Goal: Task Accomplishment & Management: Use online tool/utility

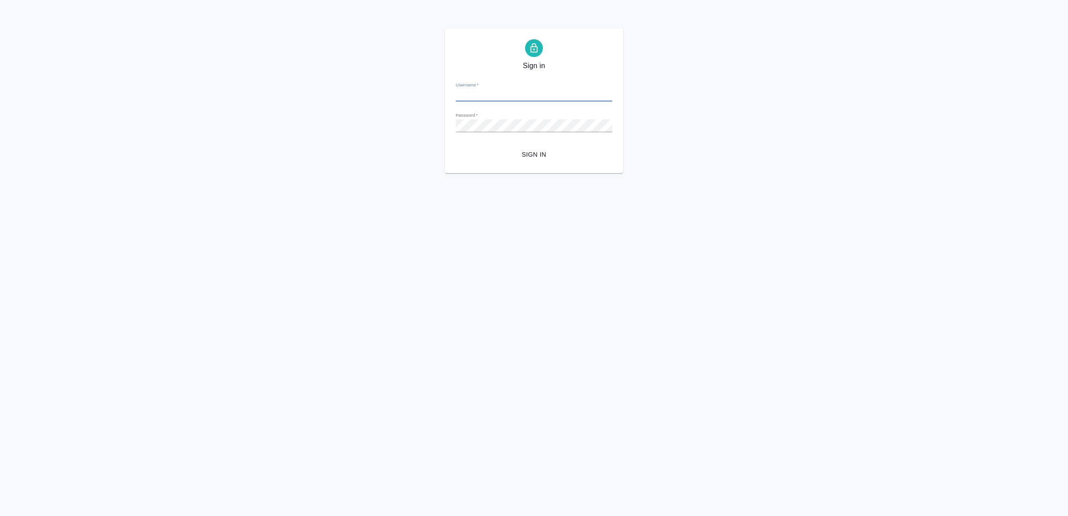
type input "v.yamkovenko@awatera.com"
click at [550, 148] on button "Sign in" at bounding box center [534, 154] width 157 height 16
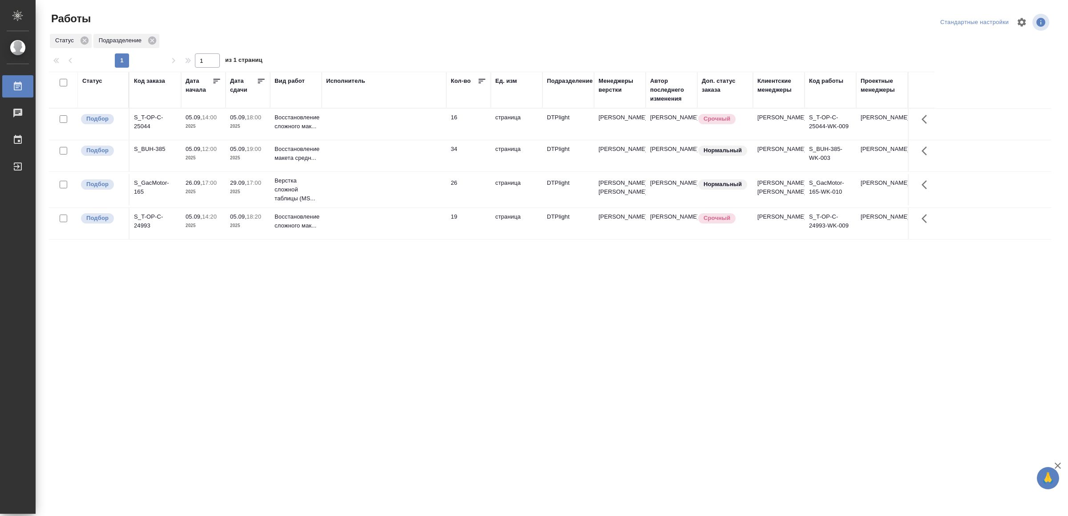
click at [350, 164] on td at bounding box center [384, 155] width 125 height 31
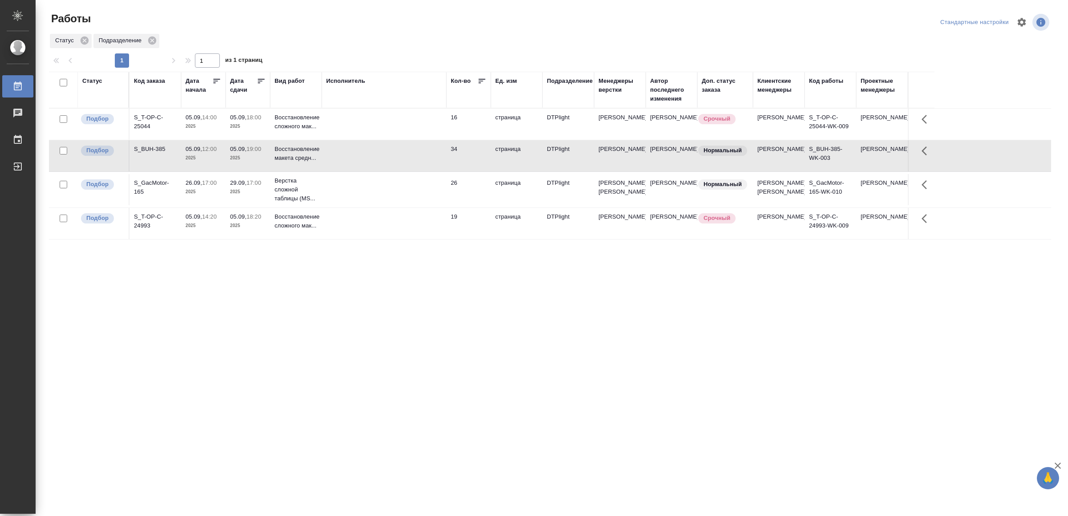
click at [350, 164] on td at bounding box center [384, 155] width 125 height 31
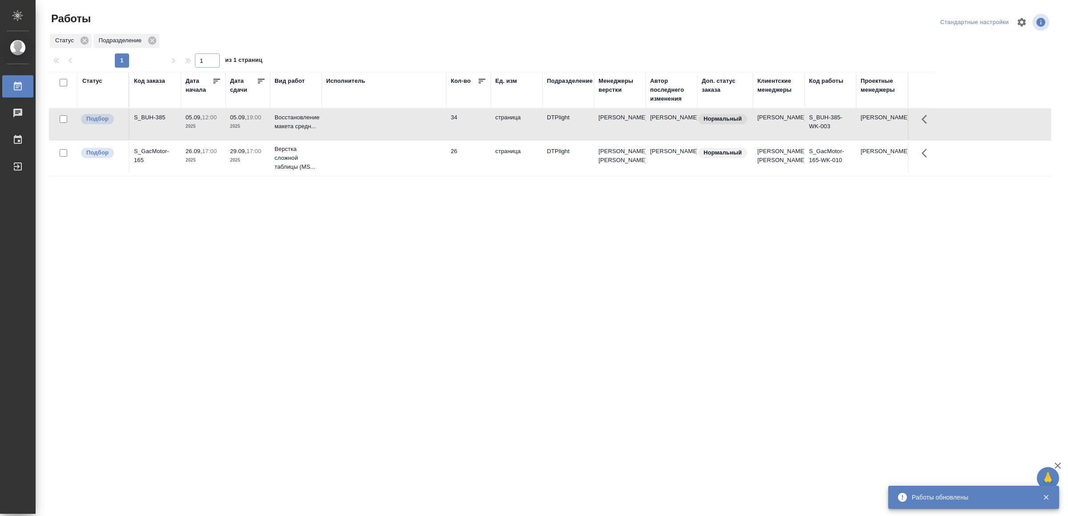
drag, startPoint x: 383, startPoint y: 281, endPoint x: 376, endPoint y: 258, distance: 23.9
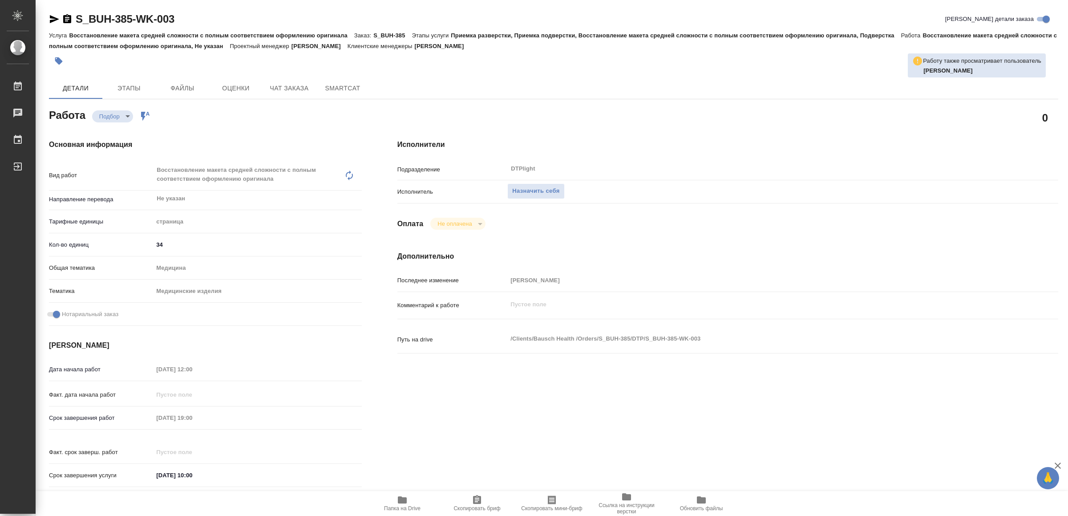
click at [398, 496] on icon "button" at bounding box center [402, 499] width 11 height 11
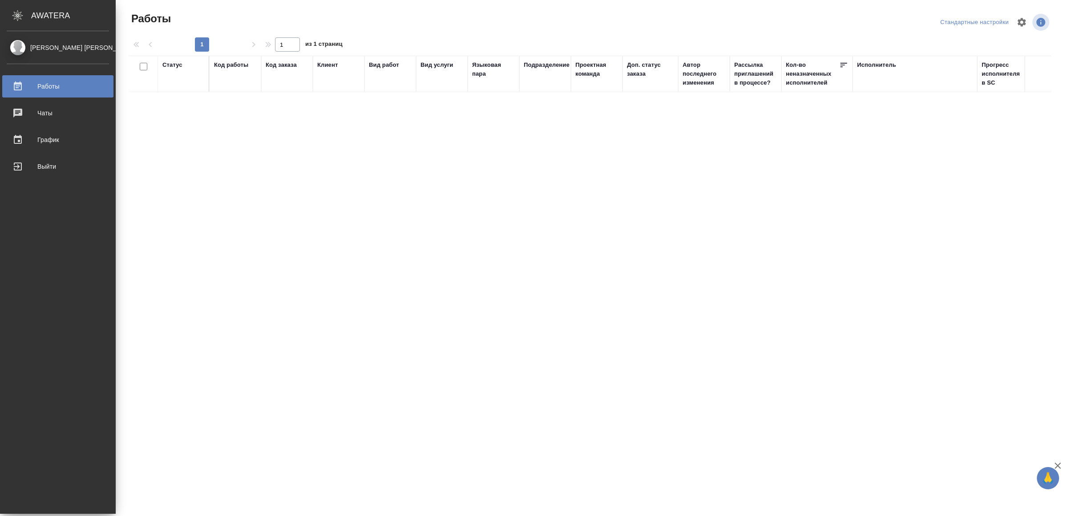
click at [31, 160] on div "Выйти" at bounding box center [58, 166] width 102 height 13
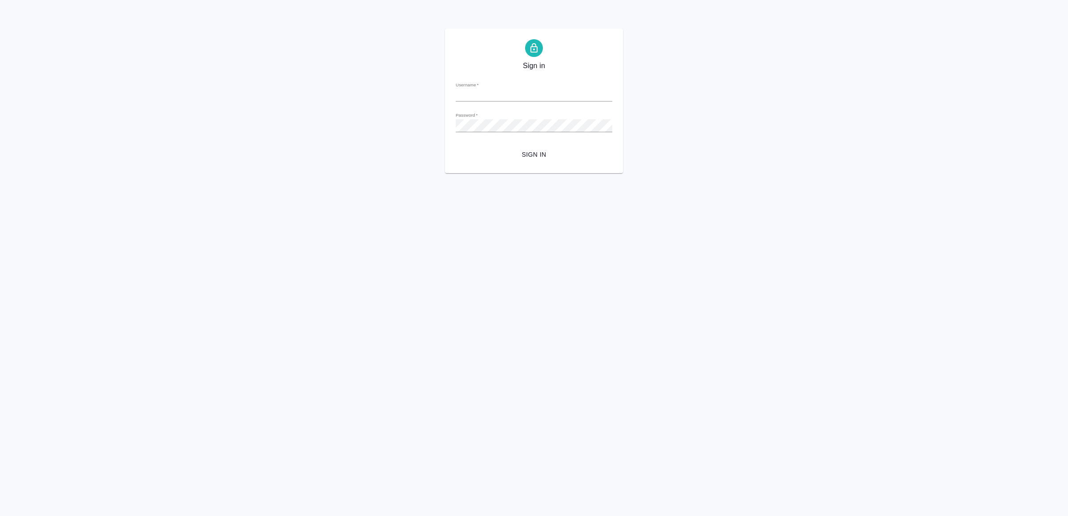
type input "[EMAIL_ADDRESS][DOMAIN_NAME]"
click at [519, 156] on span "Sign in" at bounding box center [534, 154] width 142 height 11
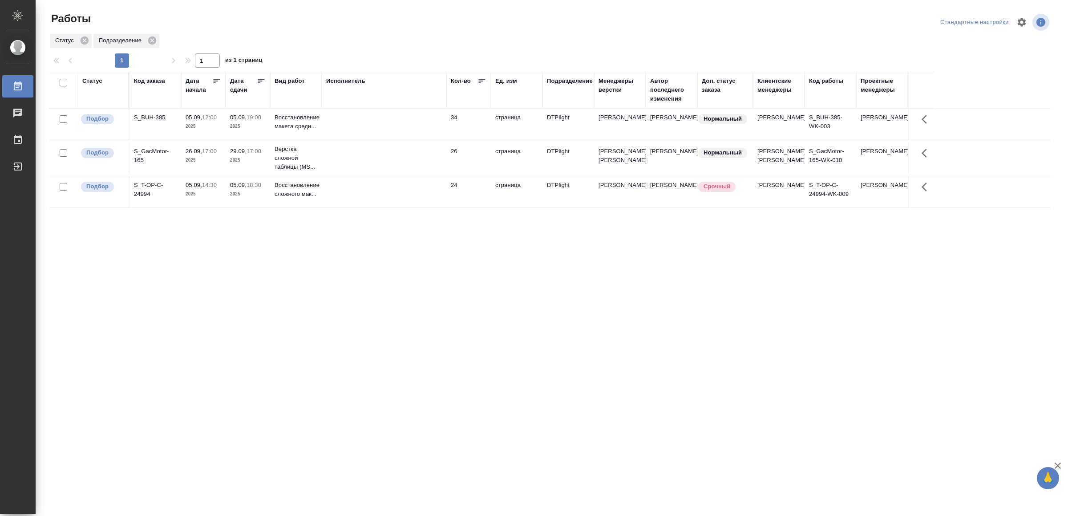
click at [323, 203] on td at bounding box center [384, 191] width 125 height 31
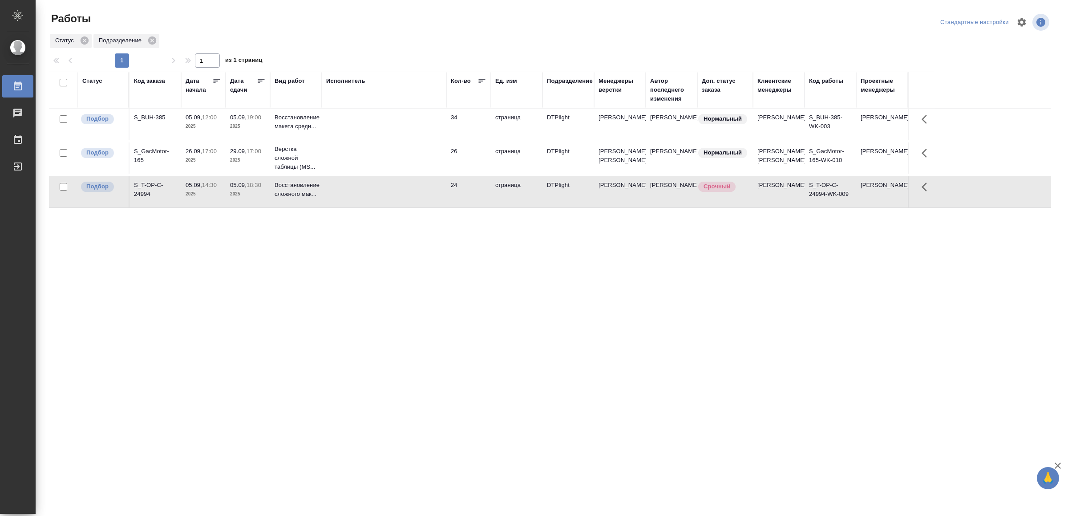
click at [323, 203] on td at bounding box center [384, 191] width 125 height 31
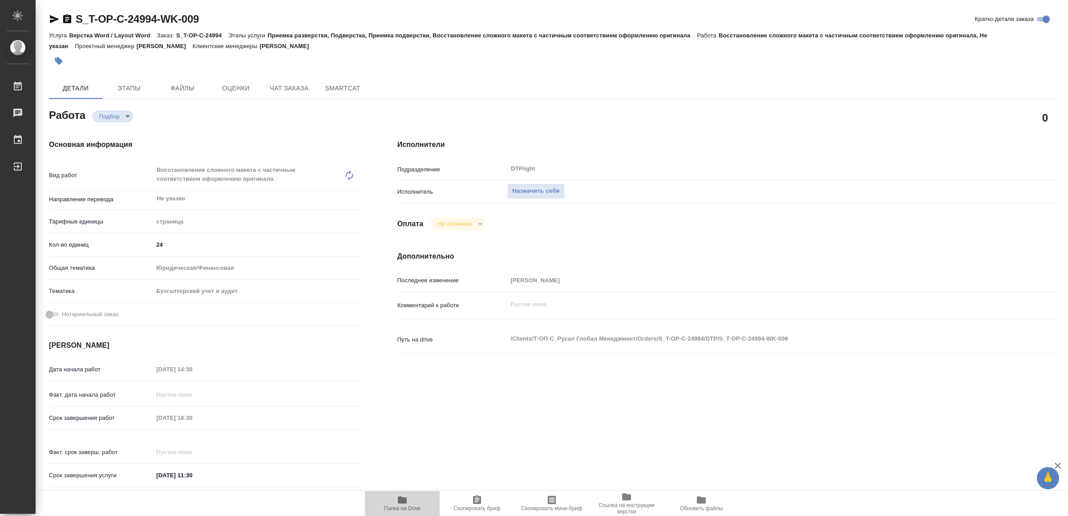
click at [408, 502] on span "Папка на Drive" at bounding box center [402, 502] width 64 height 17
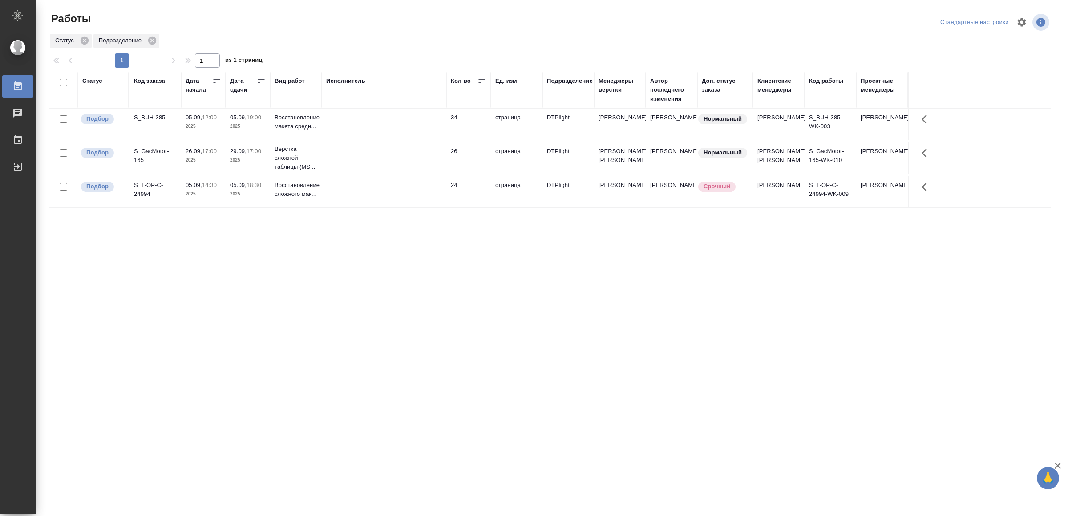
drag, startPoint x: 254, startPoint y: 303, endPoint x: 270, endPoint y: 304, distance: 15.6
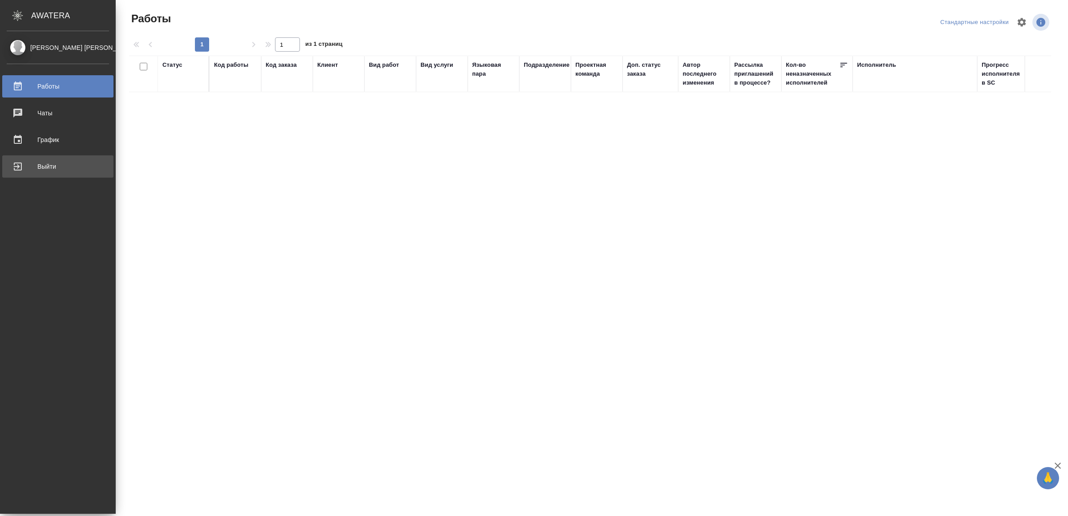
click at [27, 166] on div "Выйти" at bounding box center [58, 166] width 102 height 13
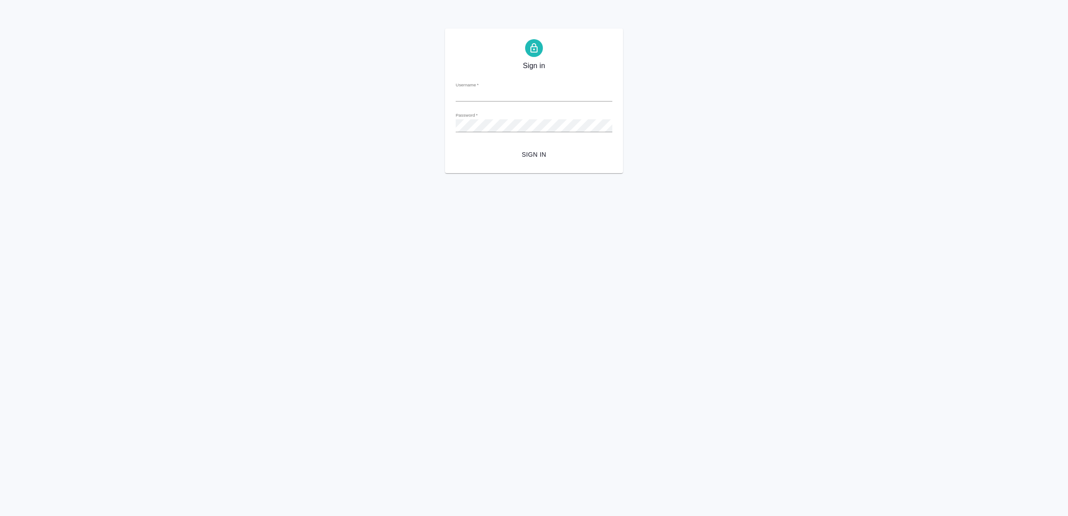
type input "[EMAIL_ADDRESS][DOMAIN_NAME]"
click at [534, 148] on button "Sign in" at bounding box center [534, 154] width 157 height 16
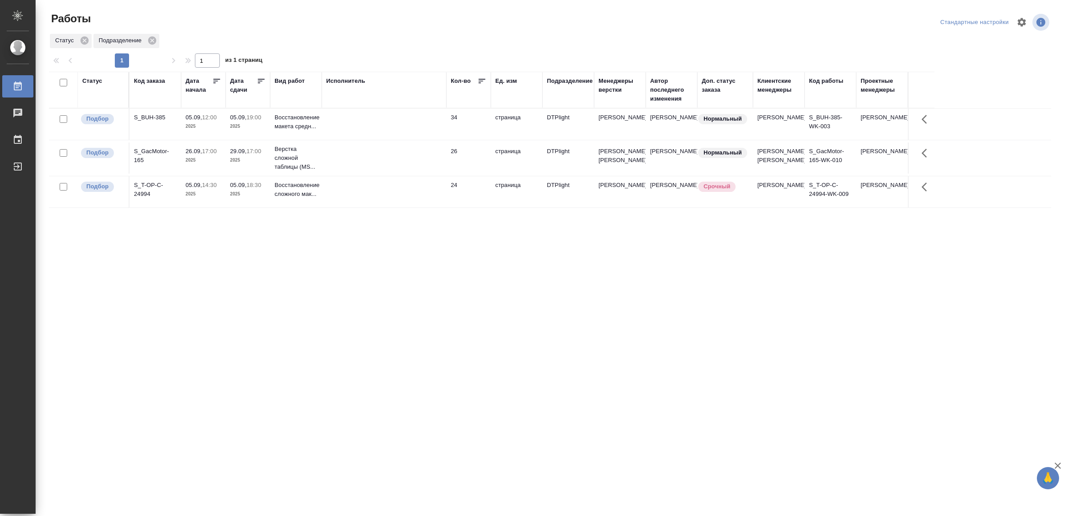
click at [446, 203] on td "24" at bounding box center [468, 191] width 45 height 31
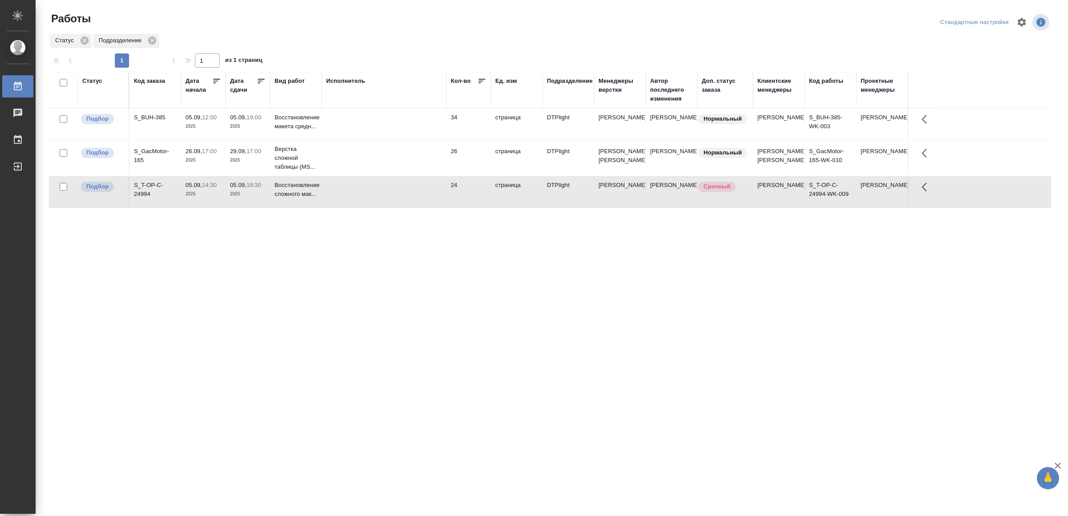
click at [446, 203] on td "24" at bounding box center [468, 191] width 45 height 31
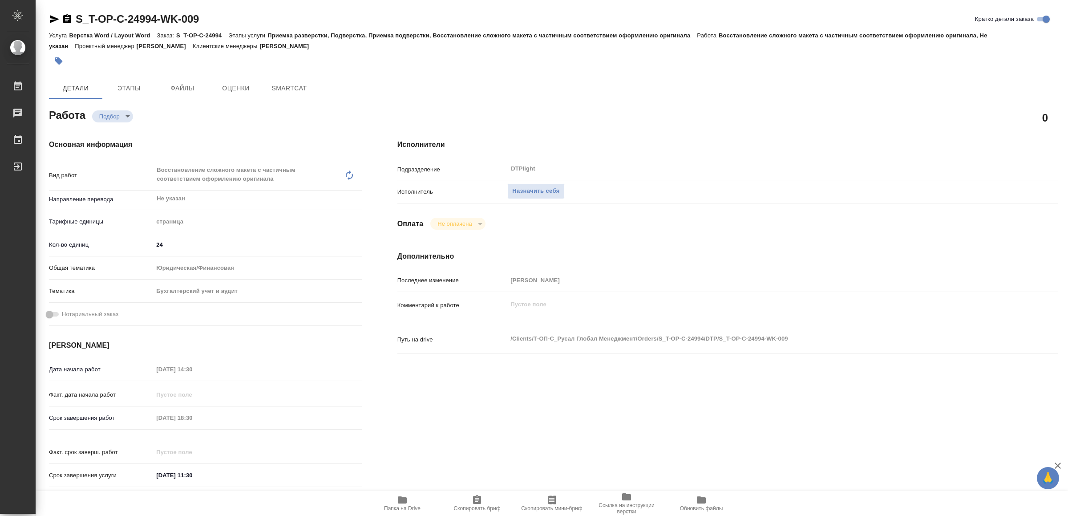
type textarea "x"
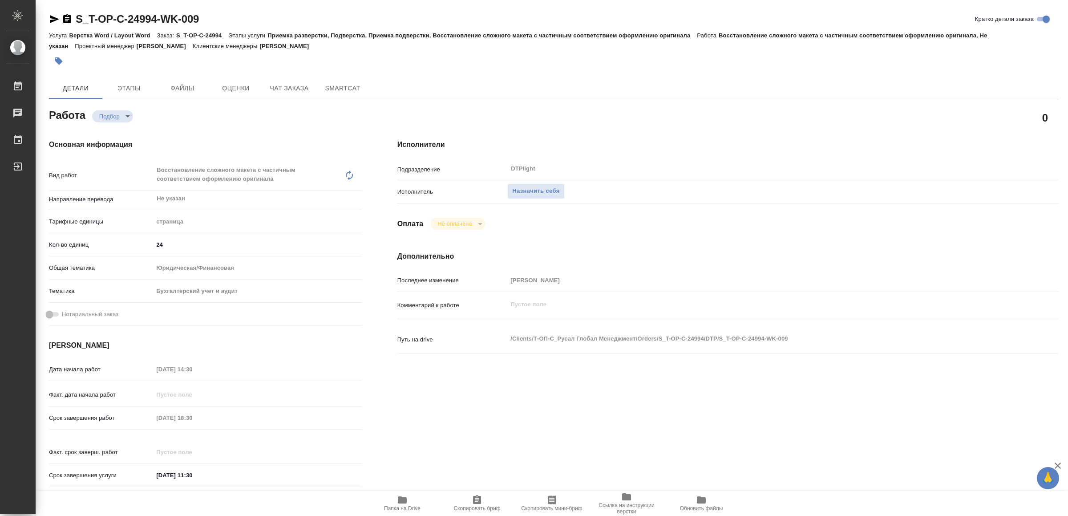
type textarea "x"
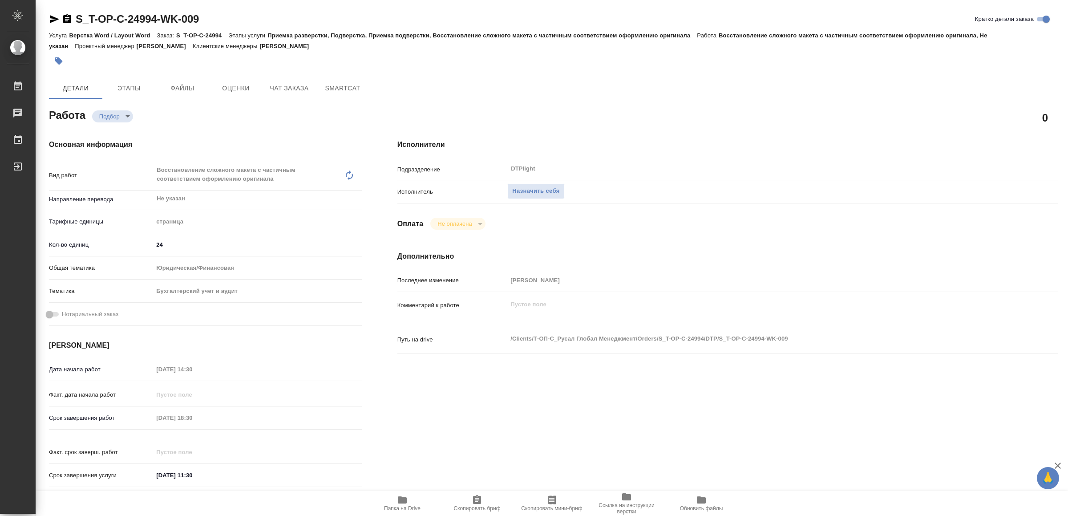
click at [402, 498] on icon "button" at bounding box center [402, 499] width 9 height 7
type textarea "x"
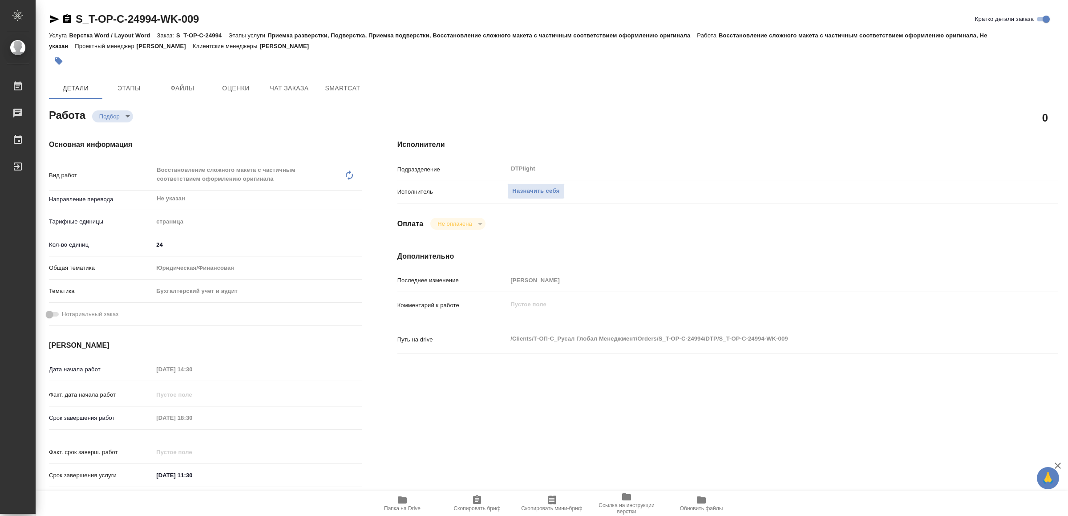
type textarea "x"
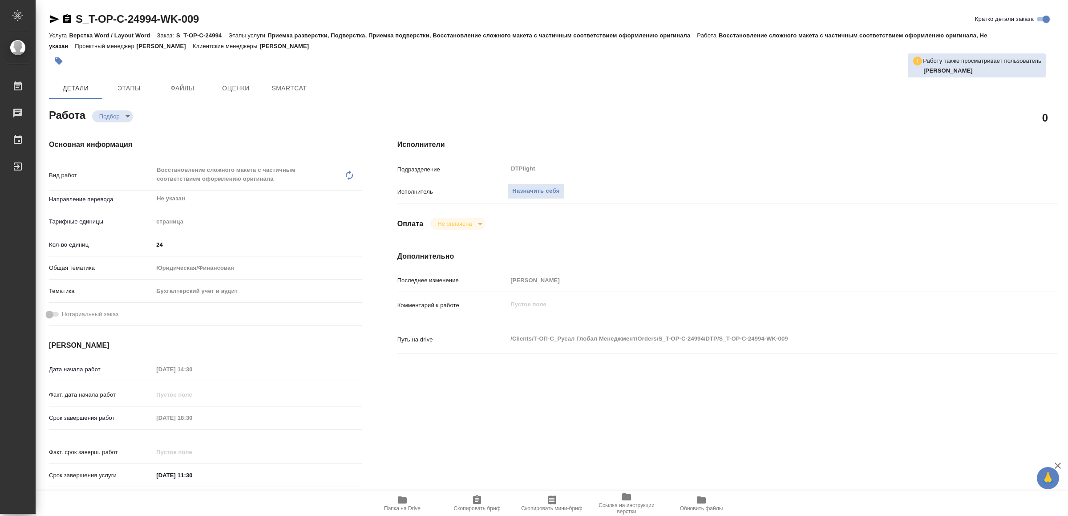
type textarea "x"
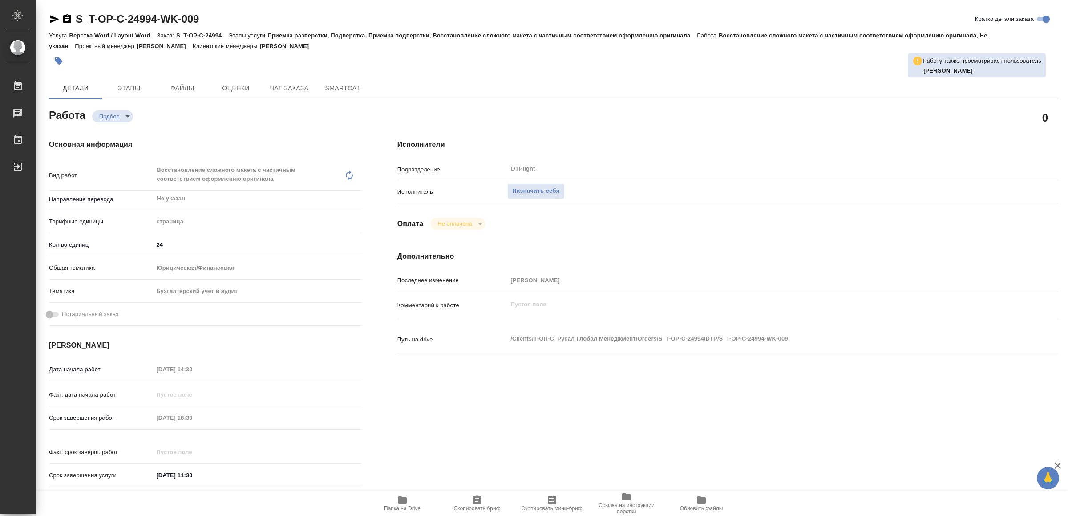
type textarea "x"
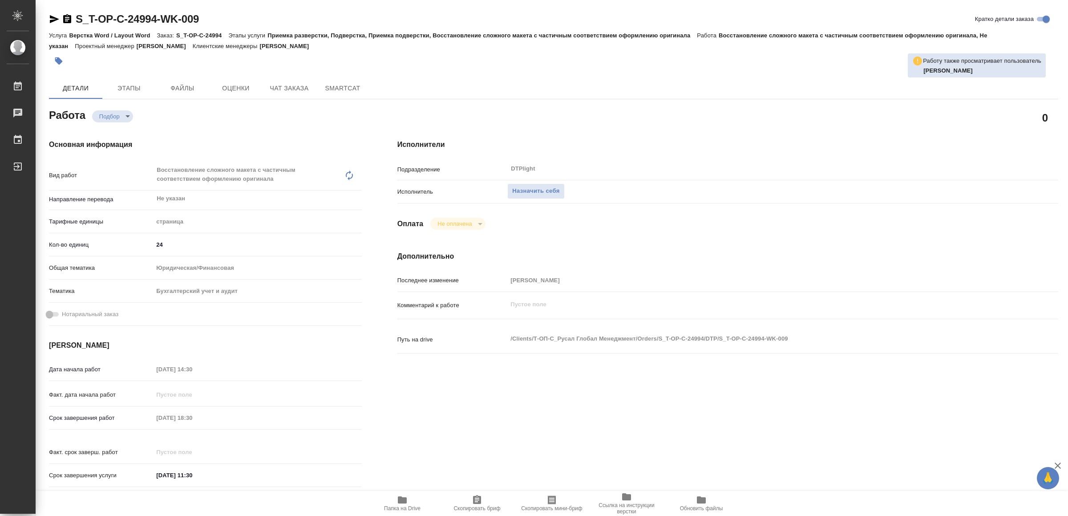
type textarea "x"
click at [51, 15] on icon "button" at bounding box center [54, 19] width 11 height 11
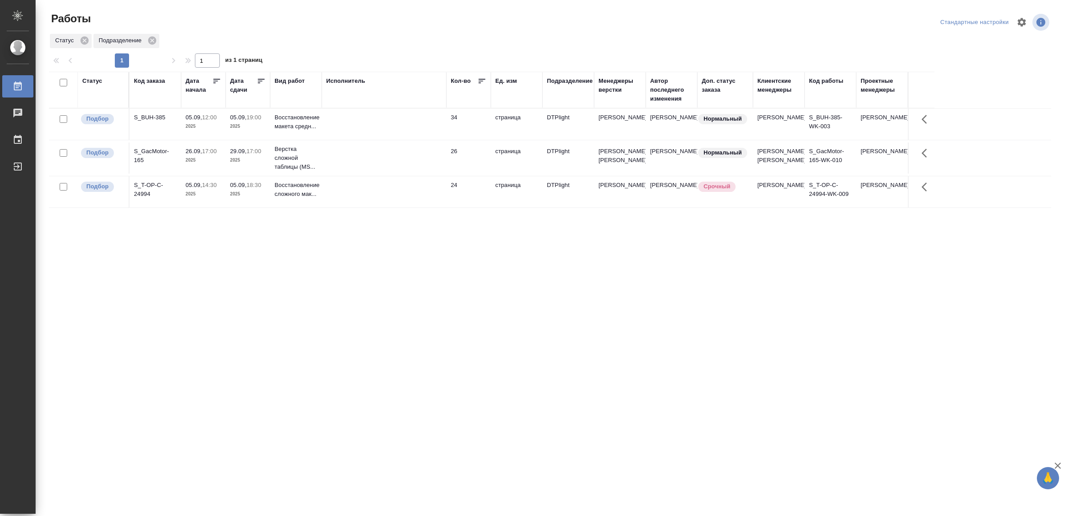
drag, startPoint x: 569, startPoint y: 436, endPoint x: 569, endPoint y: 430, distance: 5.3
drag, startPoint x: 255, startPoint y: 414, endPoint x: 268, endPoint y: 399, distance: 19.5
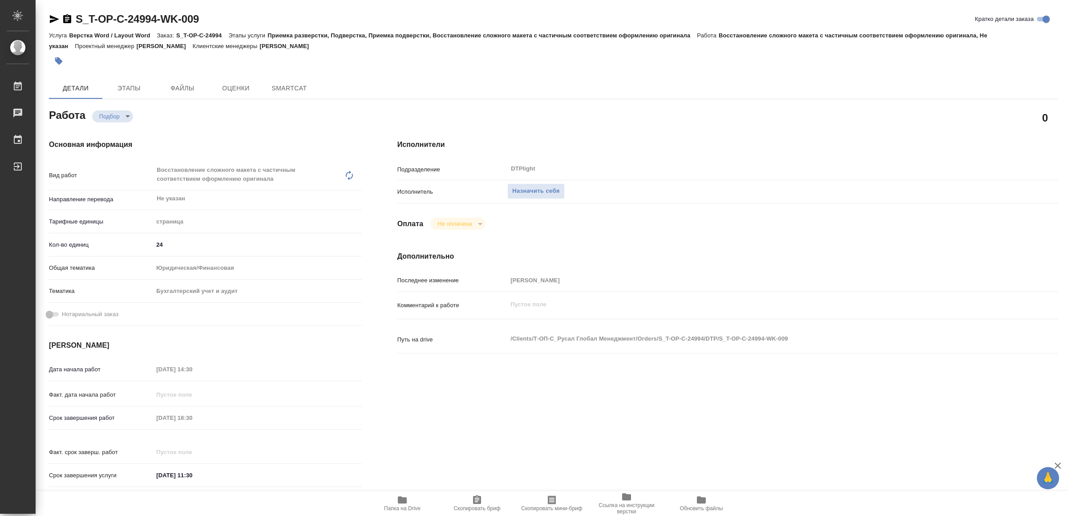
type textarea "x"
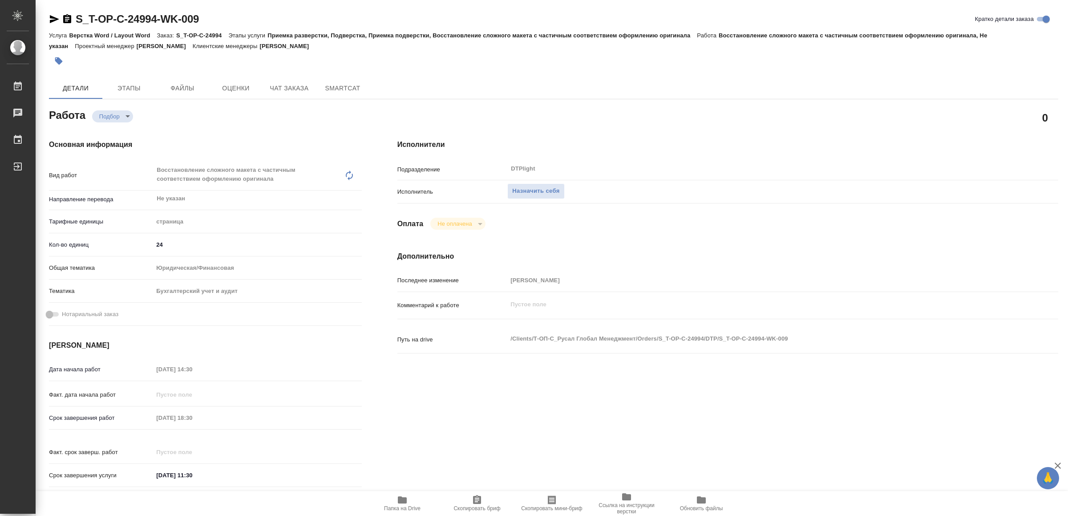
type textarea "x"
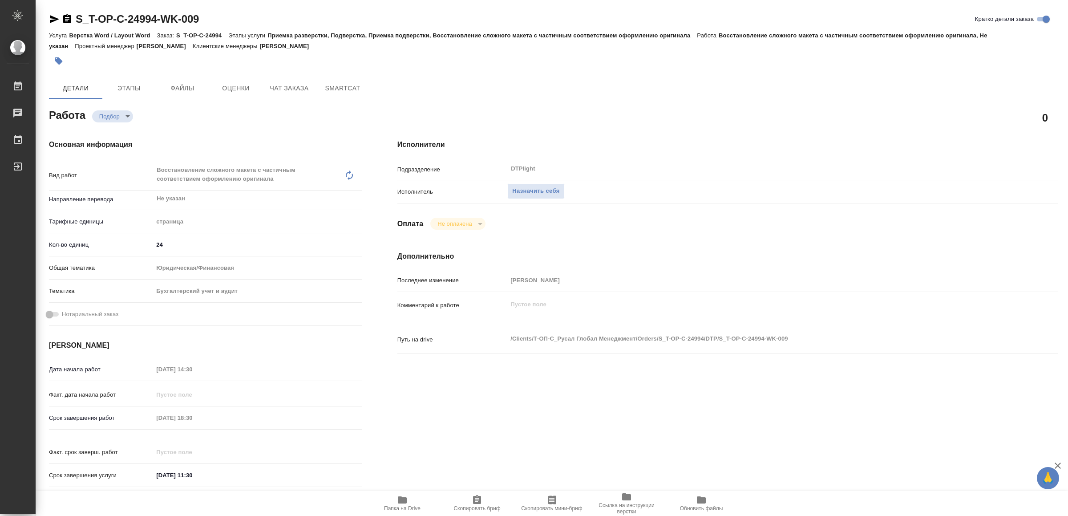
type textarea "x"
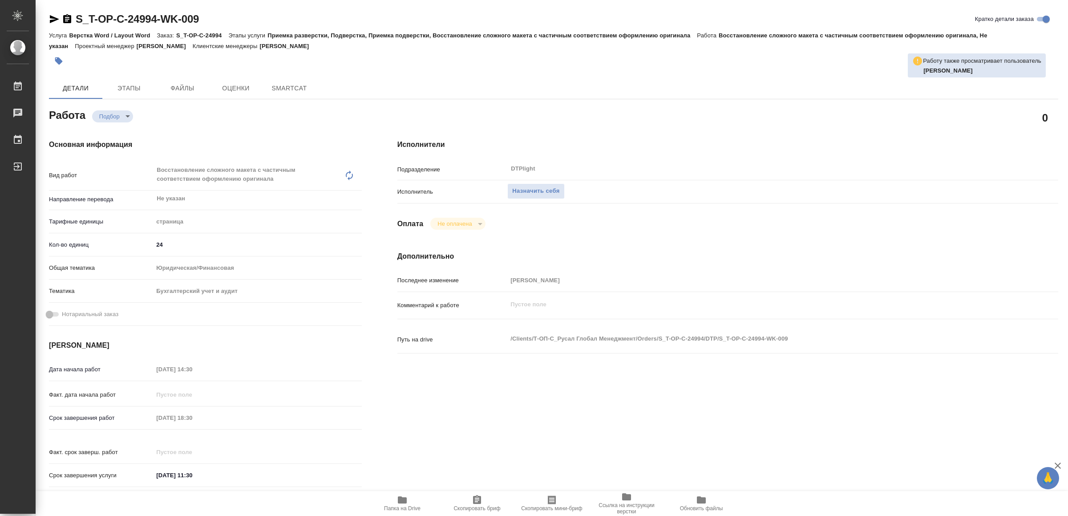
type textarea "x"
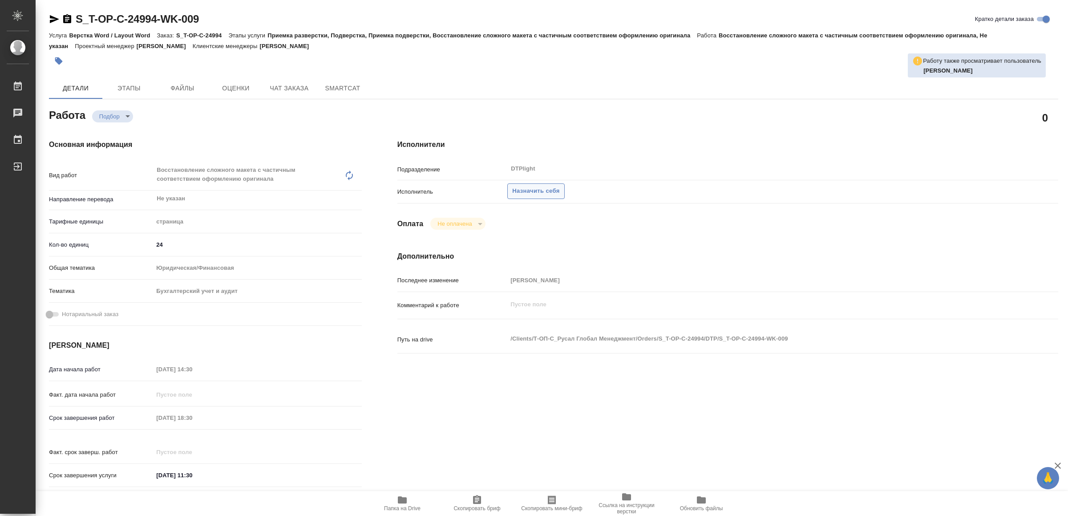
click at [551, 187] on span "Назначить себя" at bounding box center [535, 191] width 47 height 10
type textarea "x"
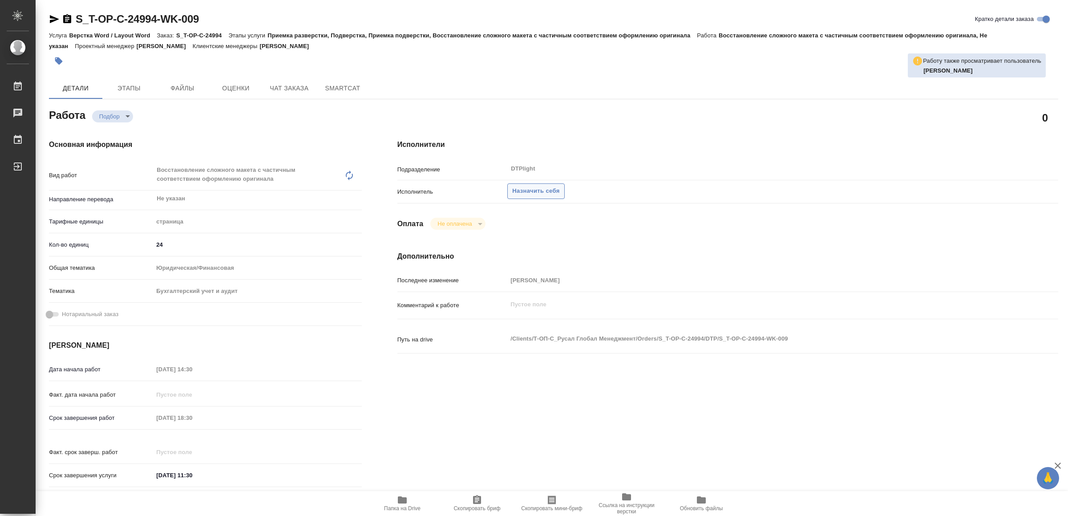
type textarea "x"
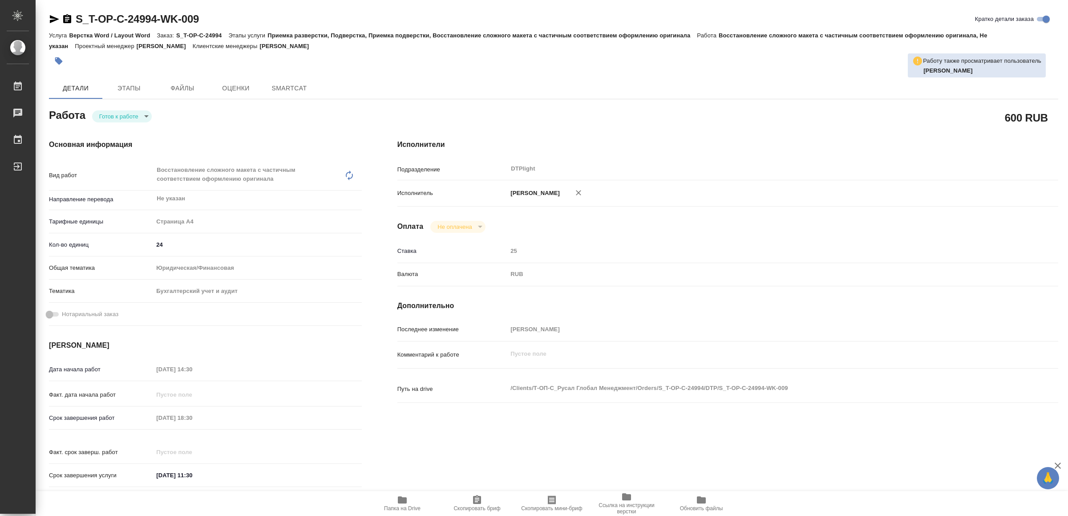
type textarea "x"
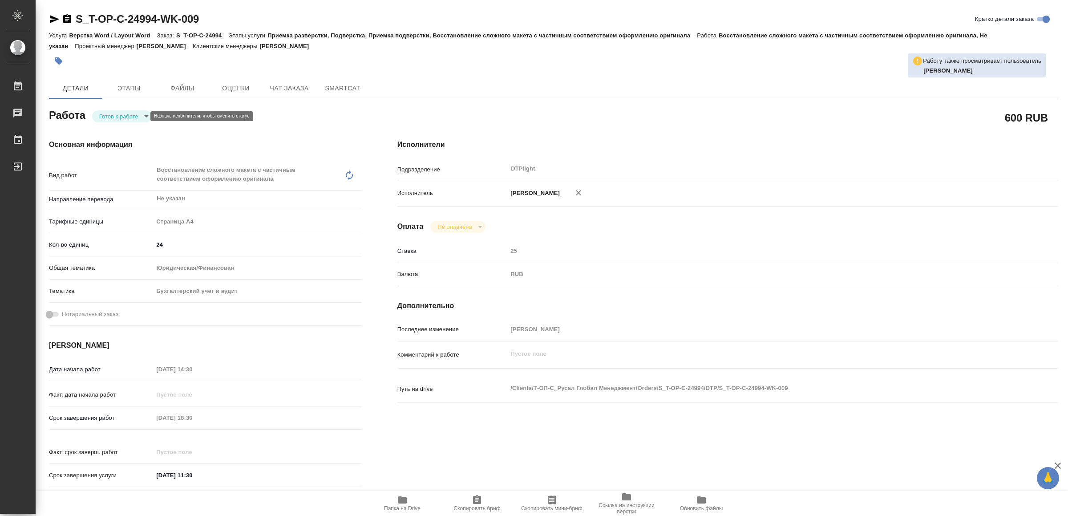
click at [119, 116] on body "🙏 .cls-1 fill:#fff; AWATERA Yamkovenko Vera Работы Чаты График Выйти S_T-OP-C-2…" at bounding box center [534, 258] width 1068 height 516
type textarea "x"
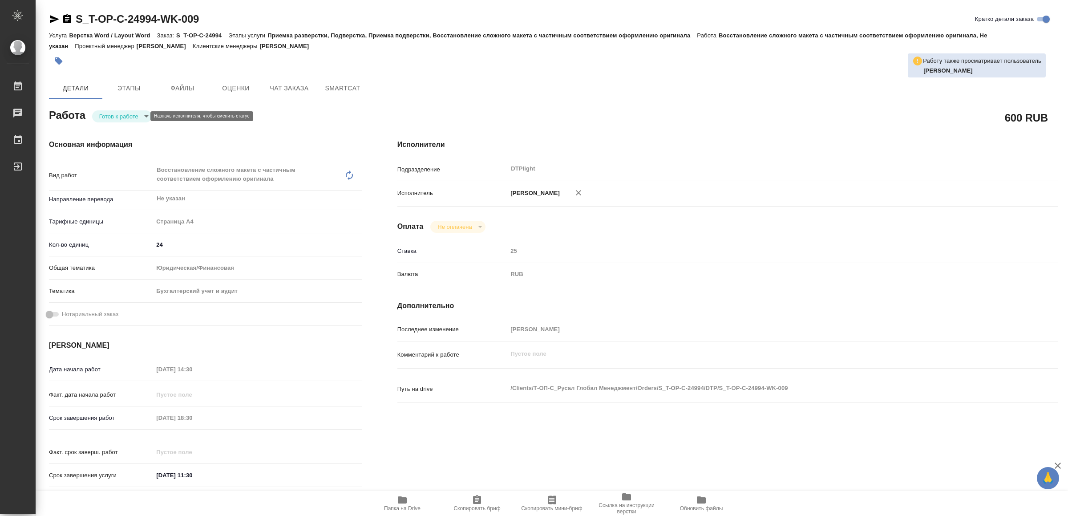
type textarea "x"
click at [119, 116] on button "В работе" at bounding box center [114, 116] width 29 height 10
type textarea "x"
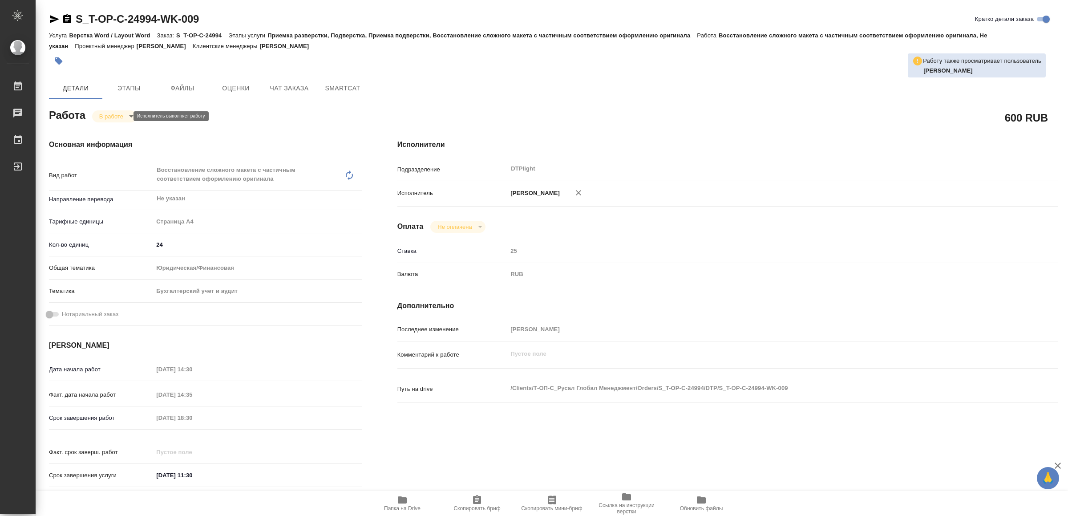
type textarea "x"
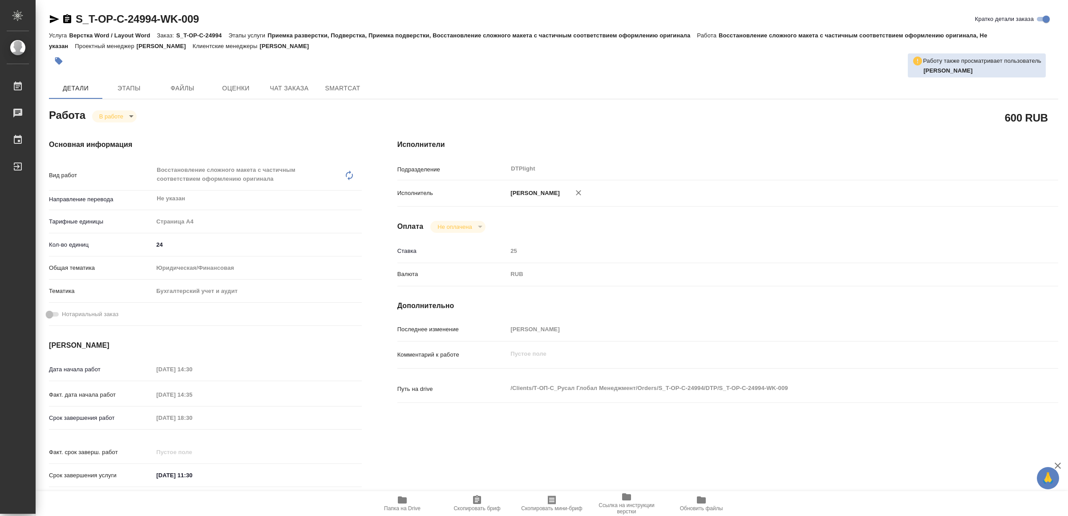
type textarea "x"
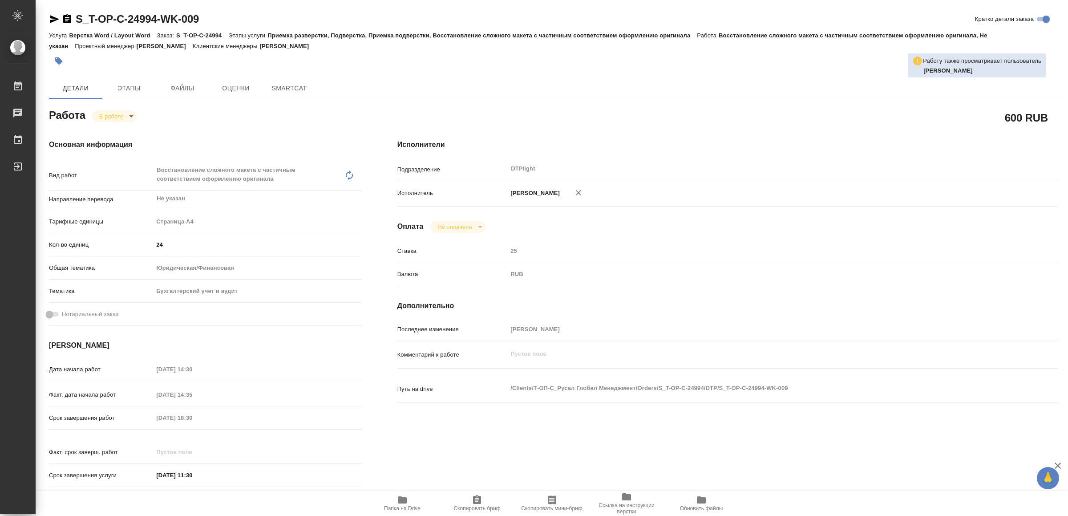
type textarea "x"
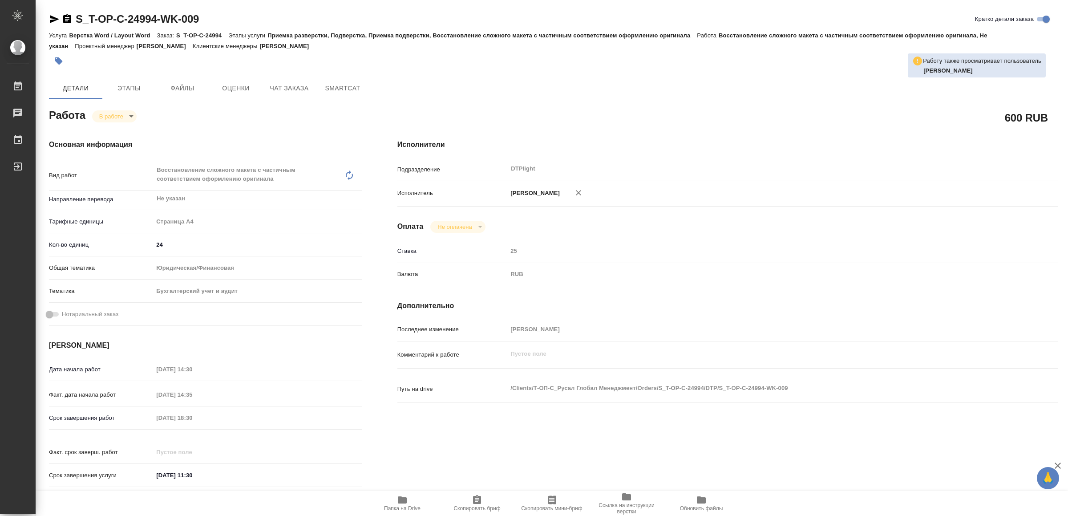
type textarea "x"
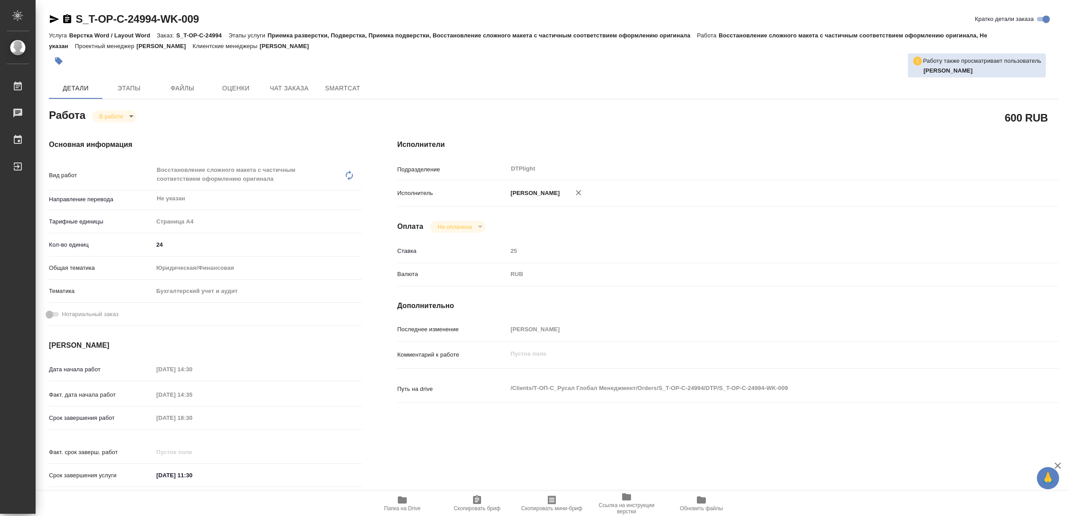
type textarea "x"
click at [401, 505] on span "Папка на Drive" at bounding box center [402, 508] width 36 height 6
type textarea "x"
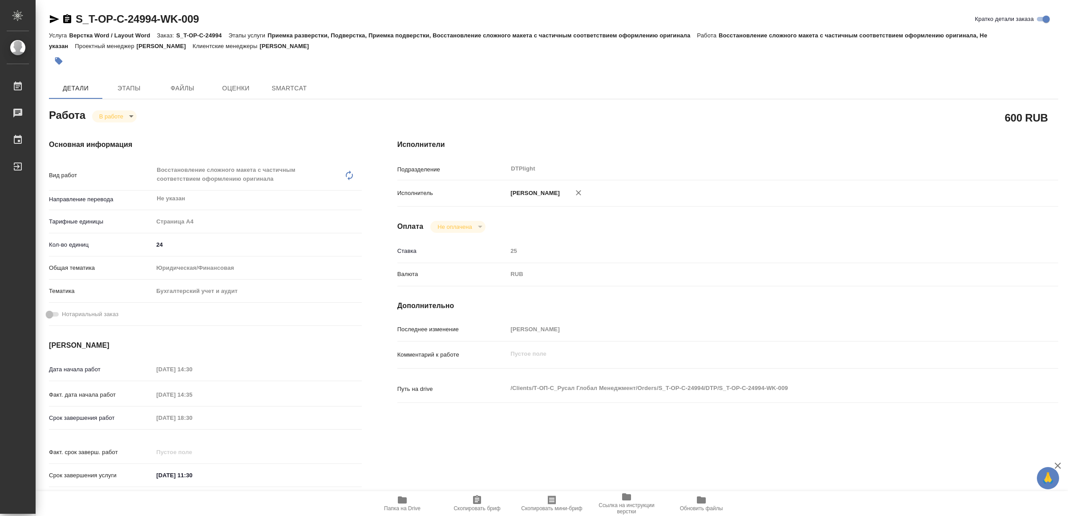
type textarea "x"
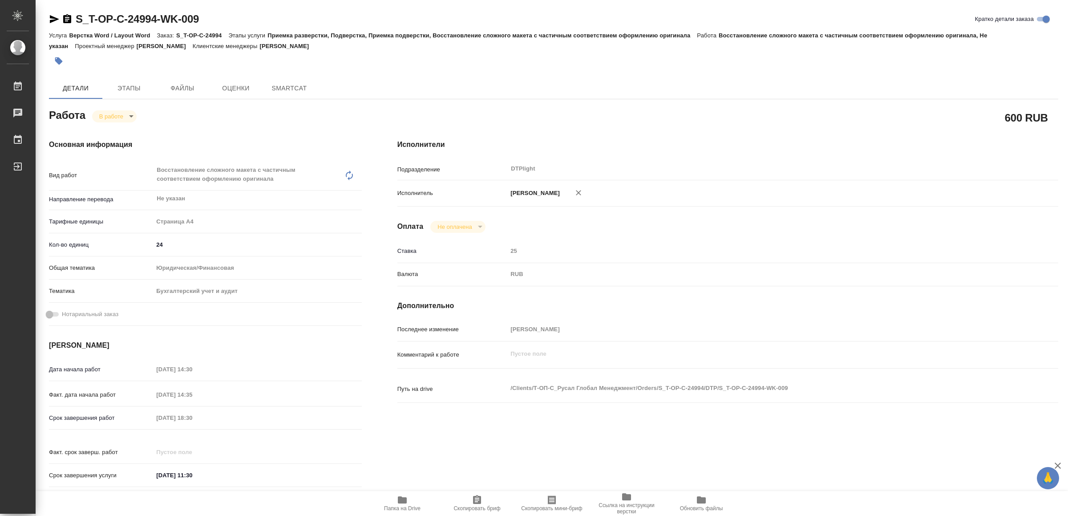
type textarea "x"
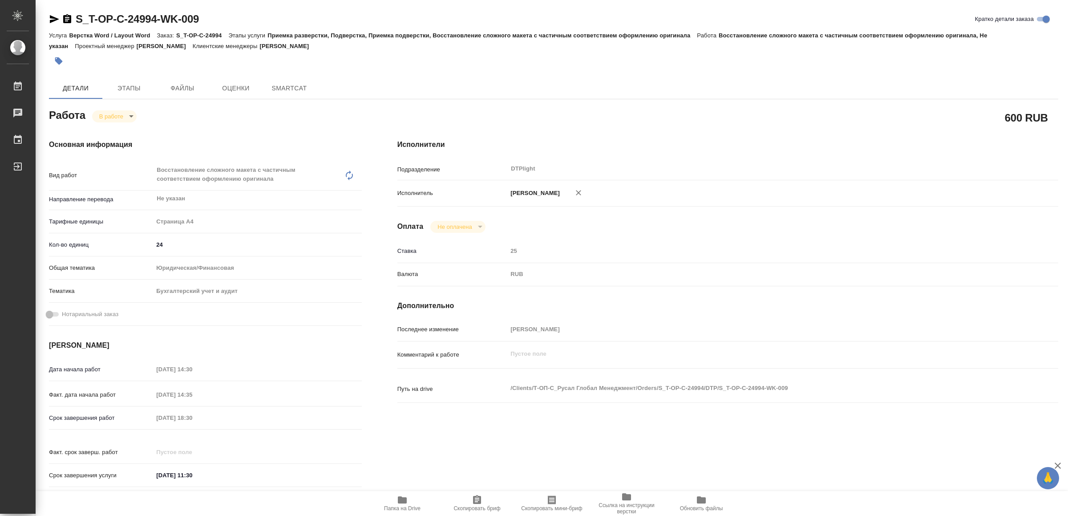
type textarea "x"
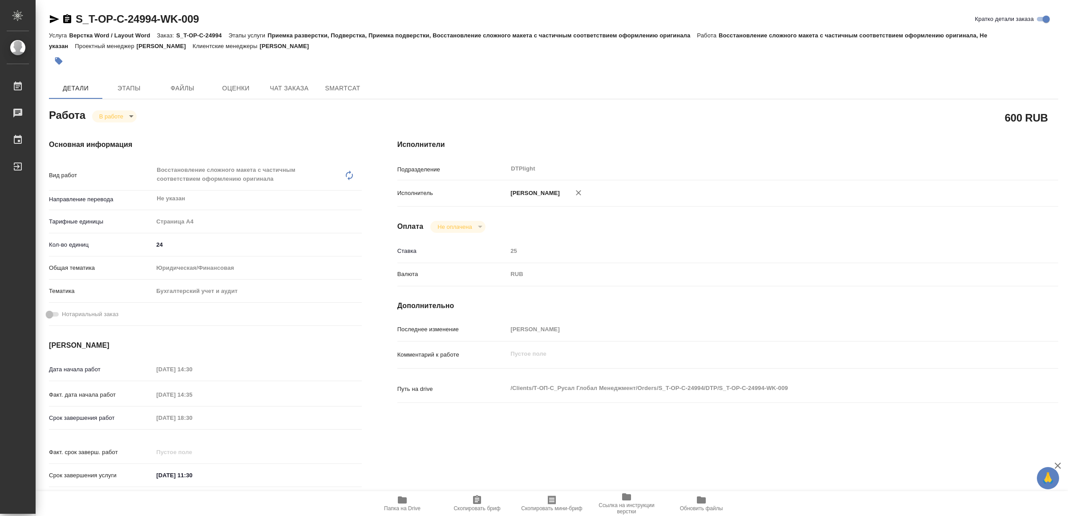
type textarea "x"
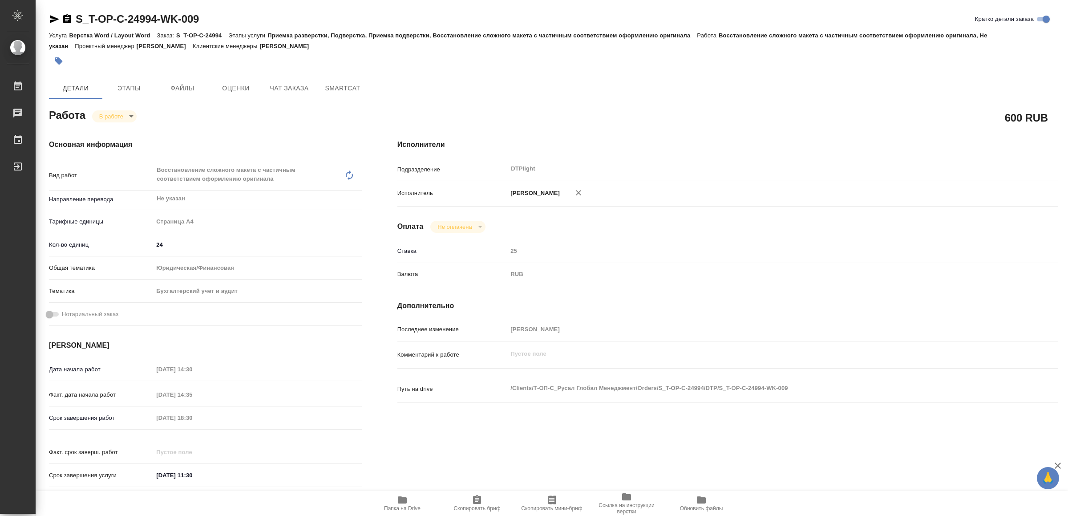
type textarea "x"
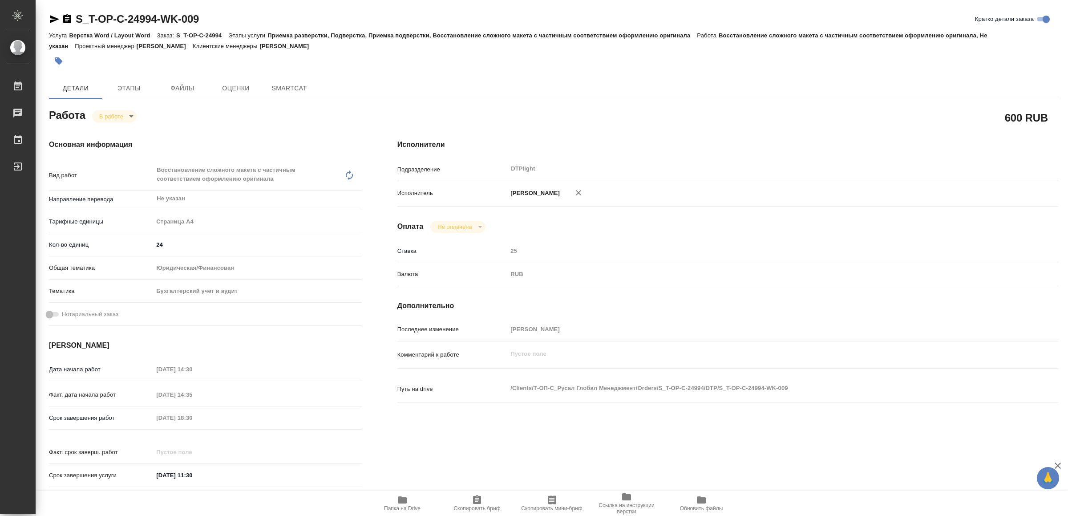
type textarea "x"
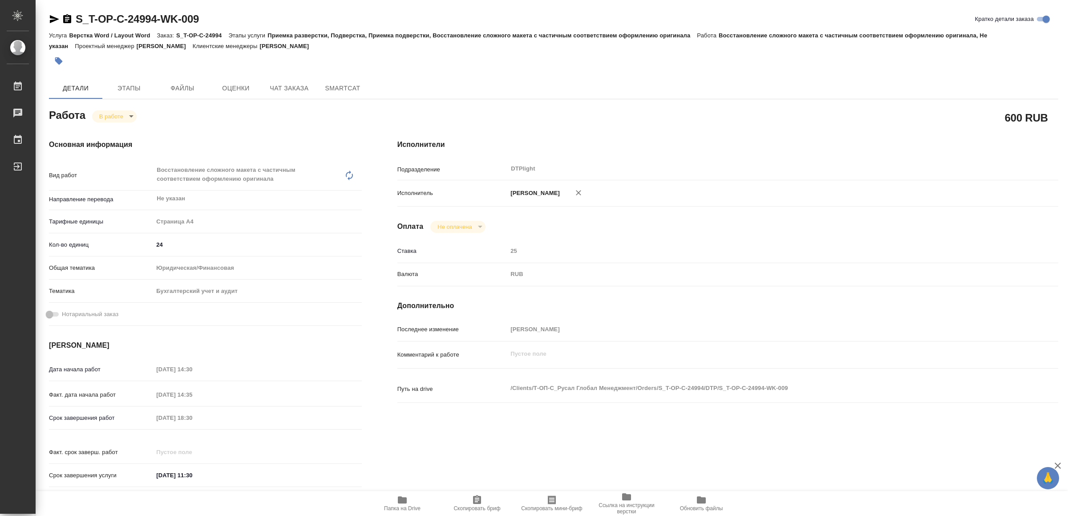
type textarea "x"
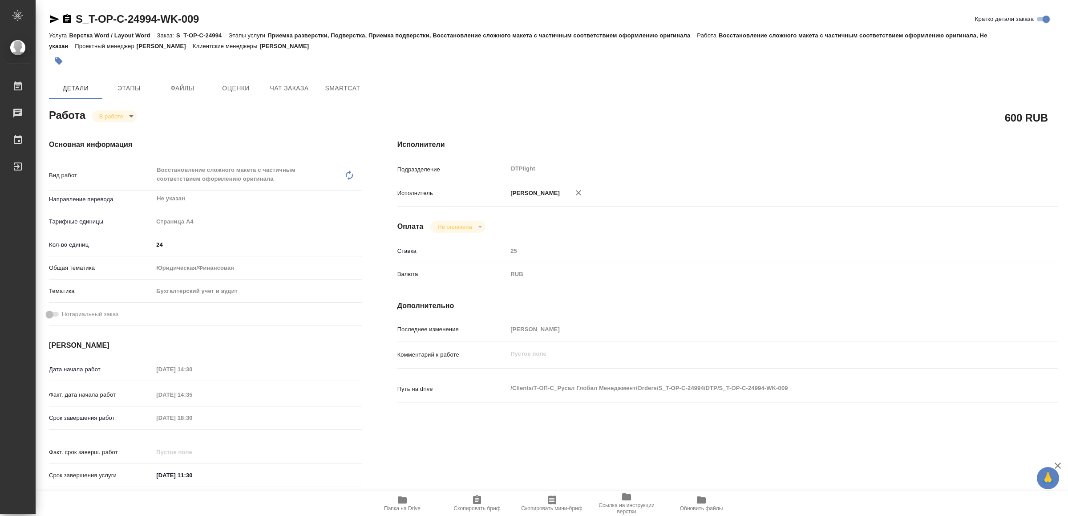
type textarea "x"
click at [417, 501] on span "Папка на Drive" at bounding box center [402, 502] width 64 height 17
